Goal: Task Accomplishment & Management: Manage account settings

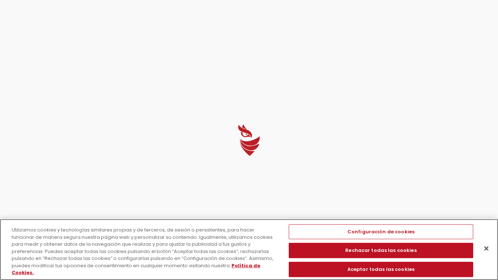
select select "America"
select select "English"
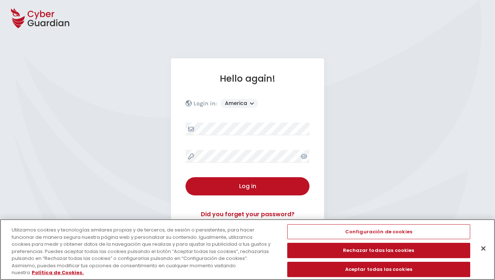
scroll to position [95, 0]
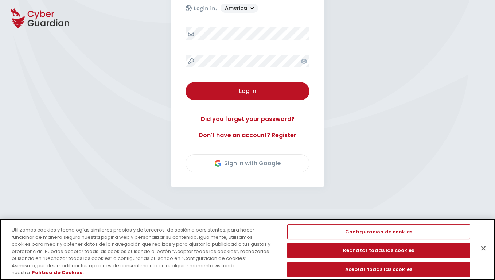
click at [479, 249] on button "Cerrar" at bounding box center [483, 248] width 16 height 16
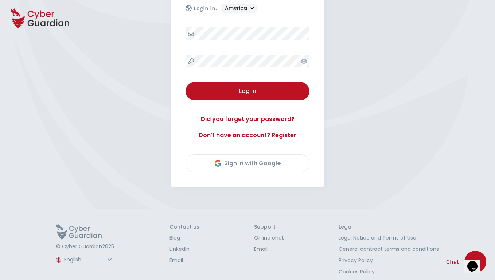
scroll to position [101, 0]
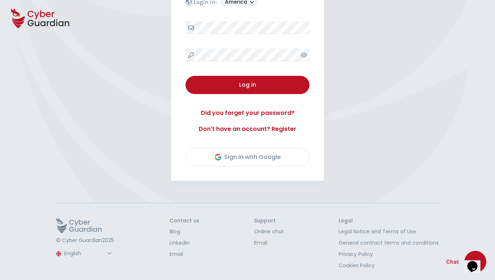
click at [248, 85] on button "Log in" at bounding box center [248, 85] width 124 height 18
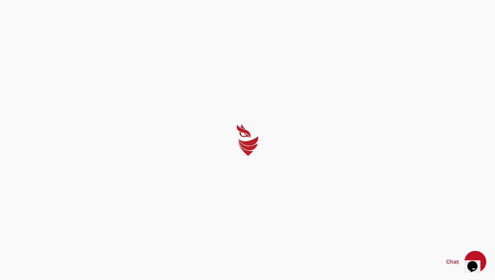
scroll to position [0, 0]
select select "English"
